Goal: Find specific page/section: Find specific page/section

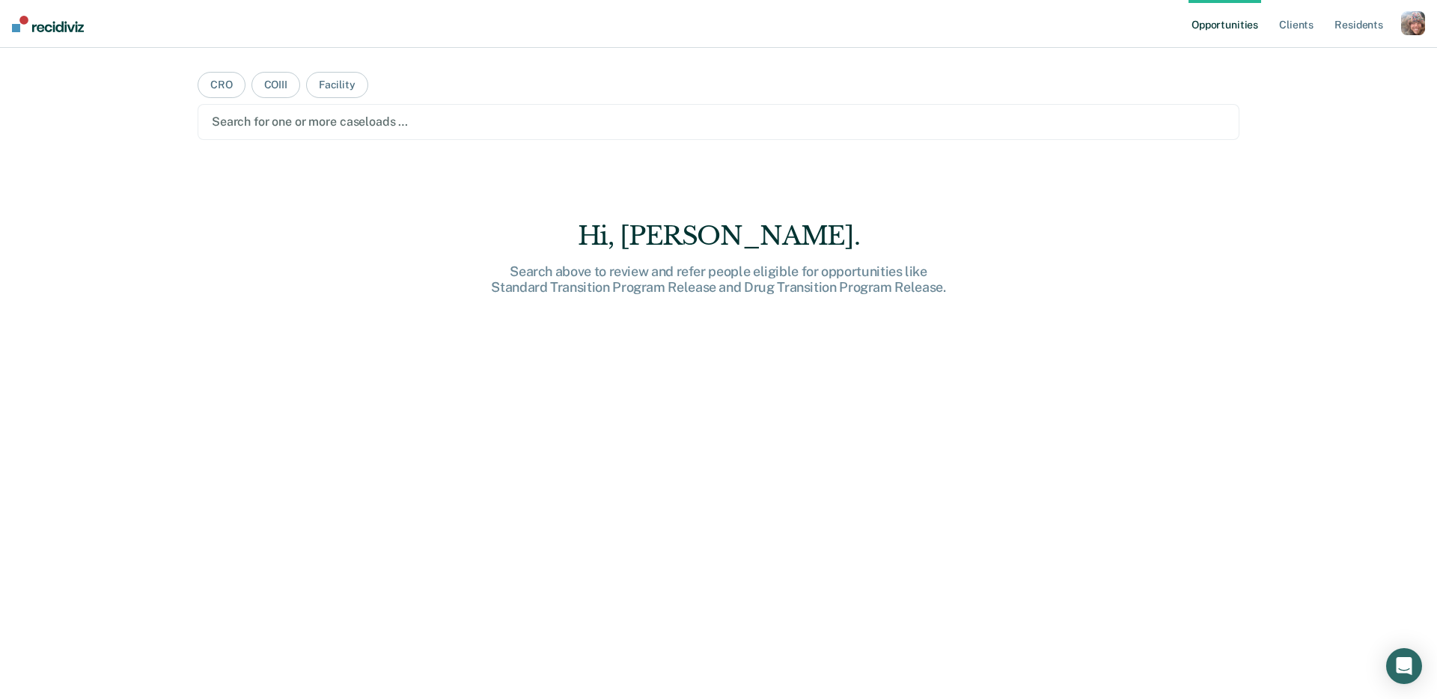
drag, startPoint x: 1419, startPoint y: 27, endPoint x: 1401, endPoint y: 31, distance: 18.3
click at [1419, 27] on div "button" at bounding box center [1413, 23] width 24 height 24
click at [1325, 58] on link "Profile" at bounding box center [1352, 61] width 120 height 13
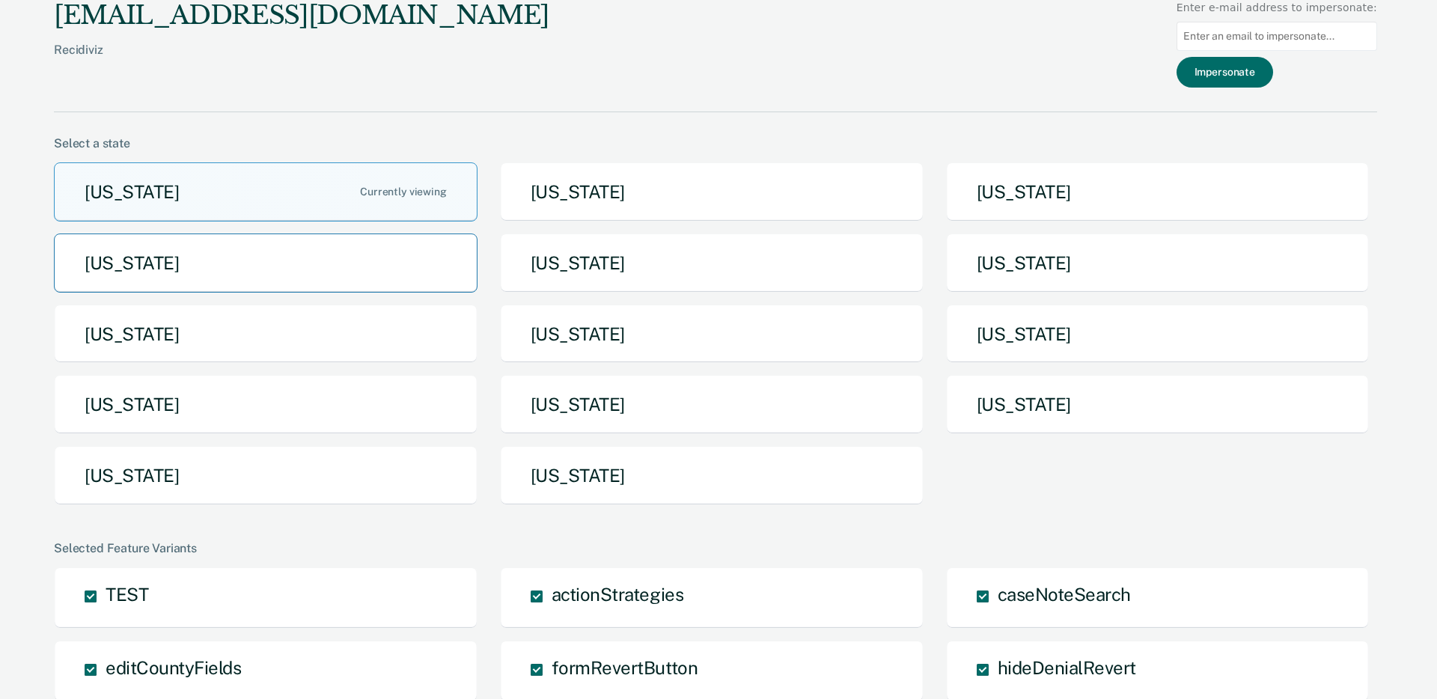
click at [383, 278] on button "Idaho" at bounding box center [266, 262] width 424 height 59
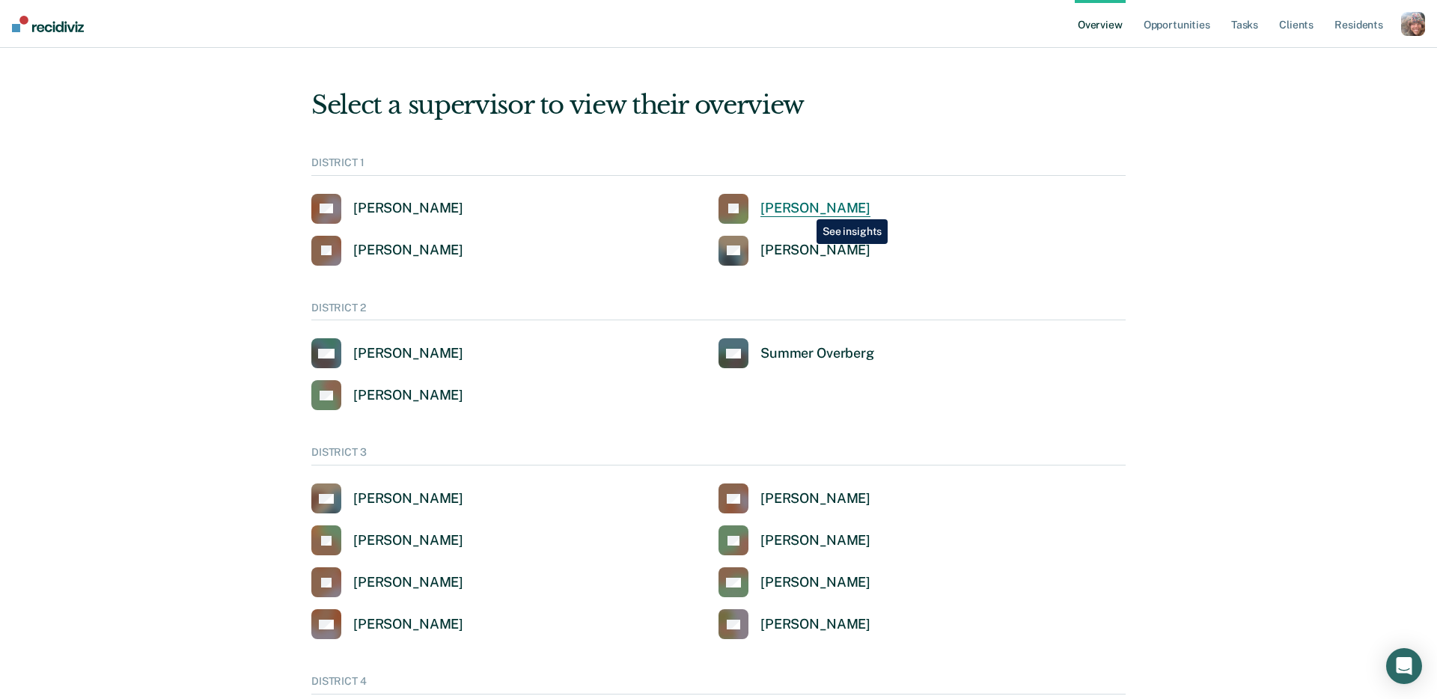
click at [805, 208] on div "Jeffery Schraeder" at bounding box center [815, 208] width 110 height 17
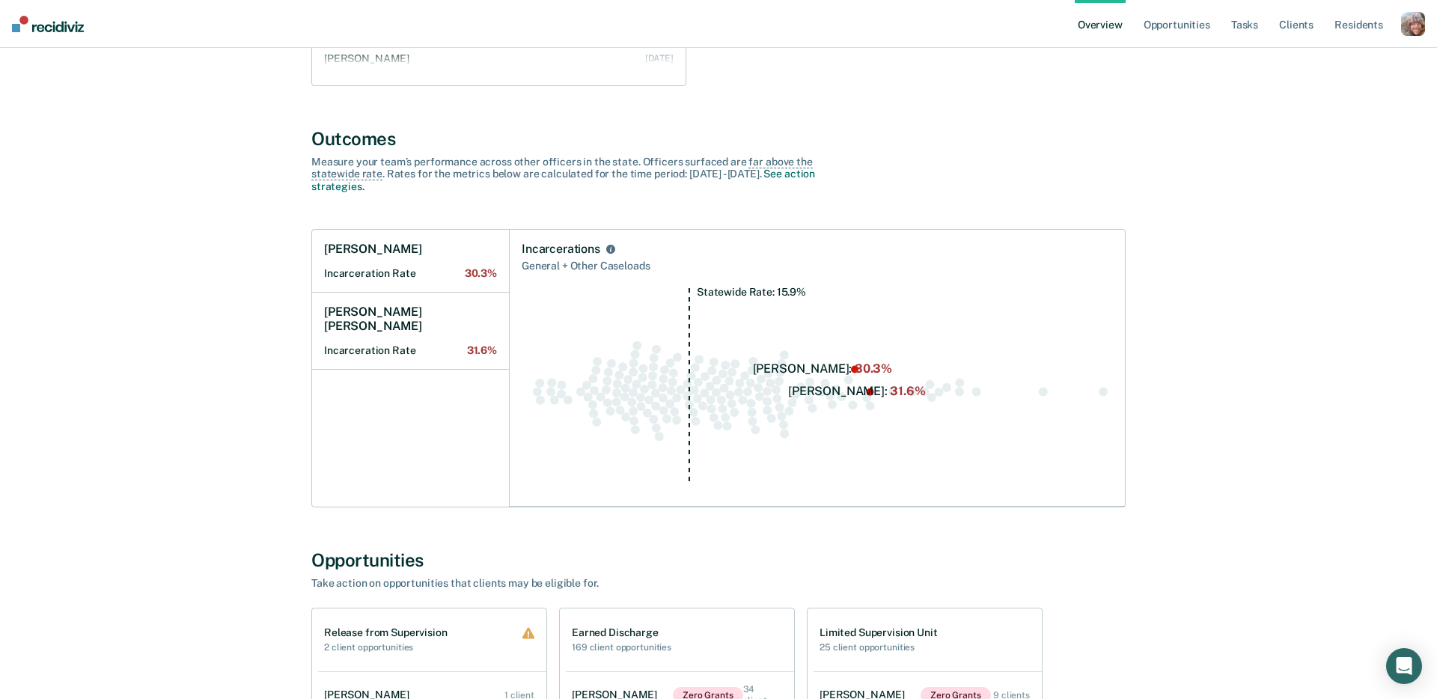
scroll to position [486, 0]
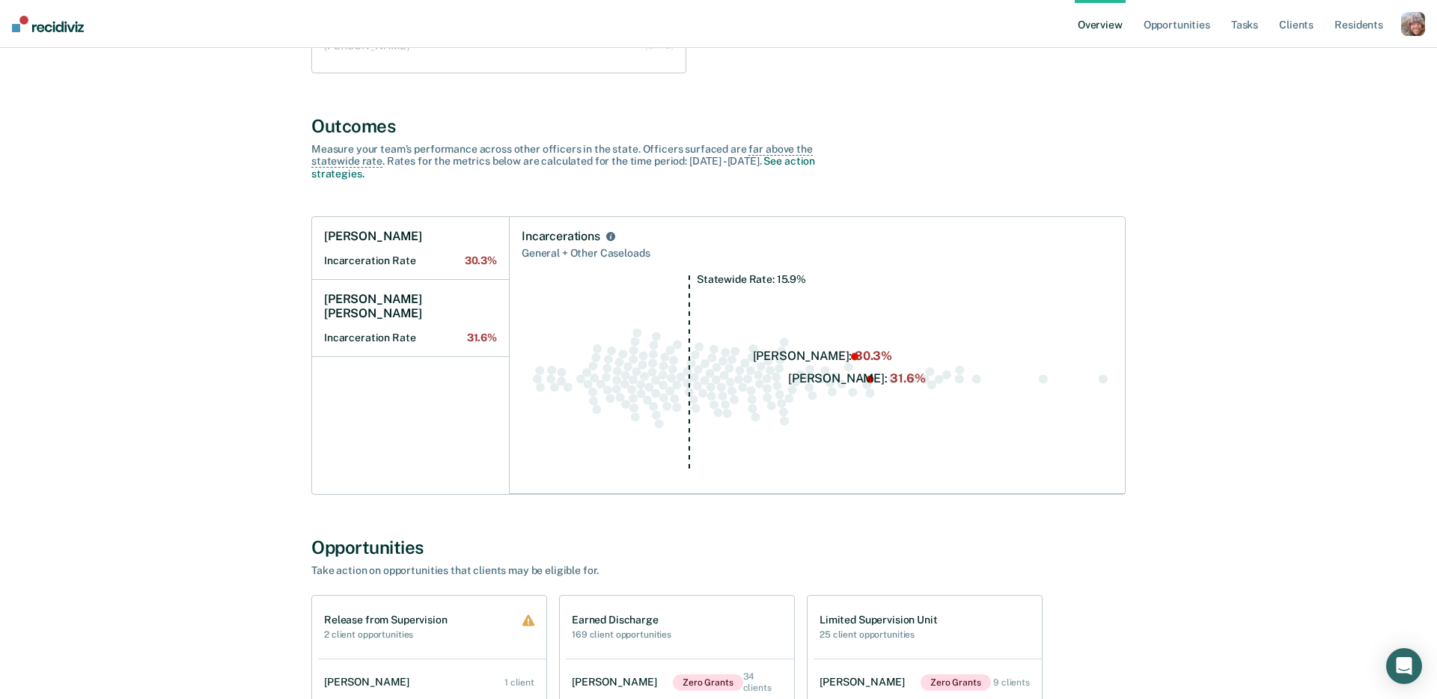
click at [1230, 239] on div "All Supervisors / Jeffery Schraeder Jeffery Schraeder Overview District : 1 Tea…" at bounding box center [718, 609] width 1401 height 2059
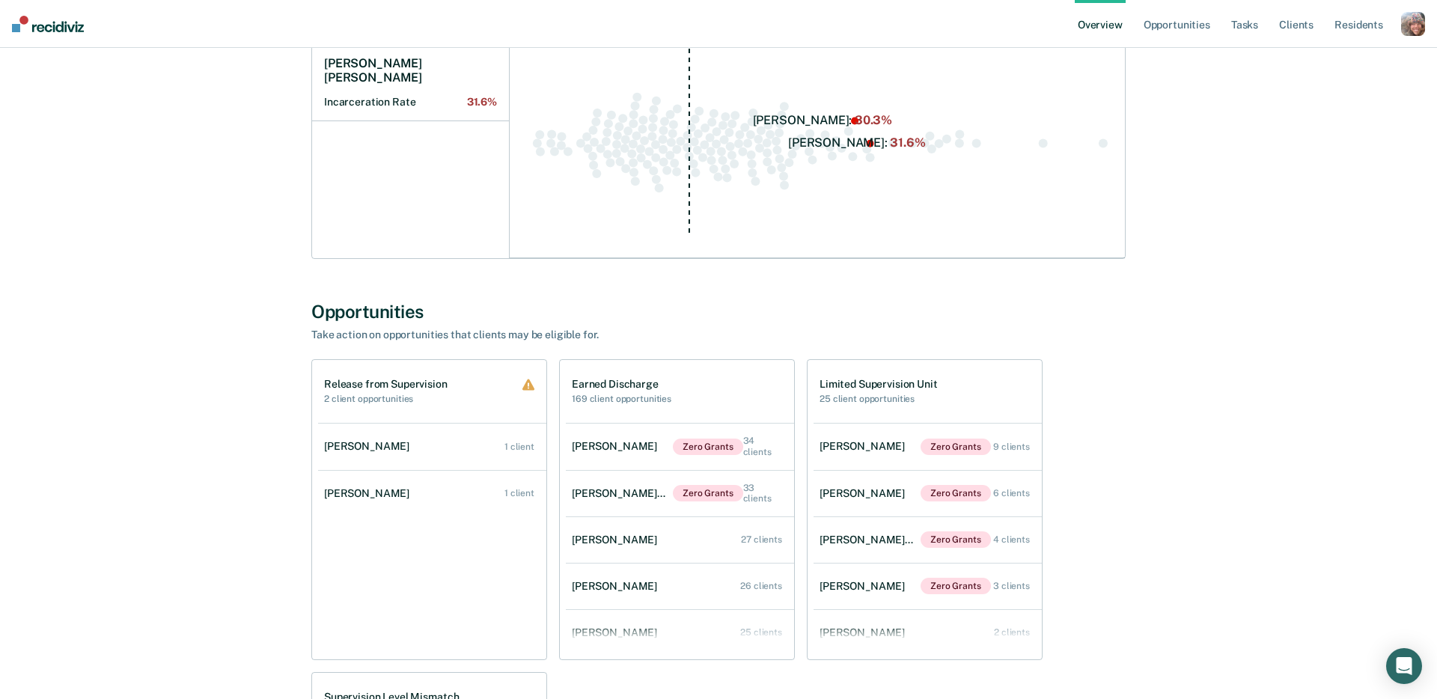
scroll to position [722, 0]
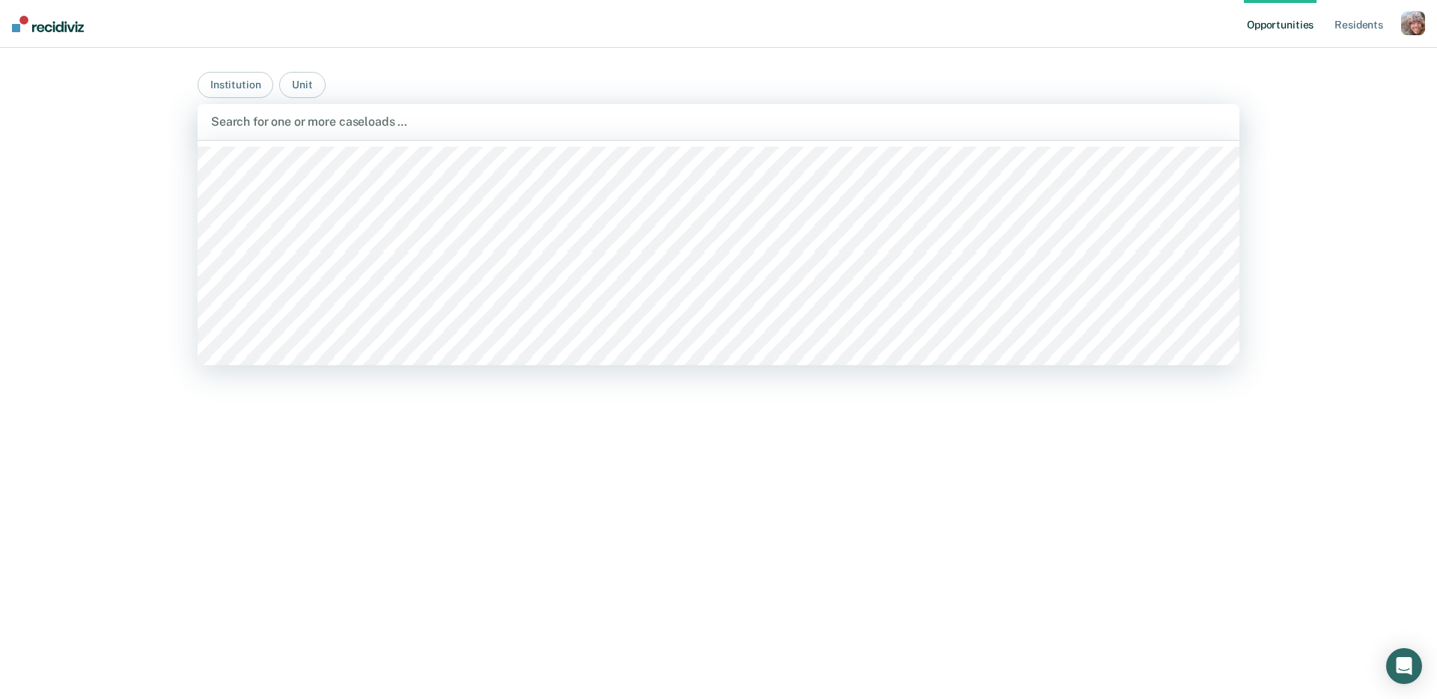
click at [1120, 131] on div "Search for one or more caseloads …" at bounding box center [719, 122] width 1018 height 20
